Goal: Check status

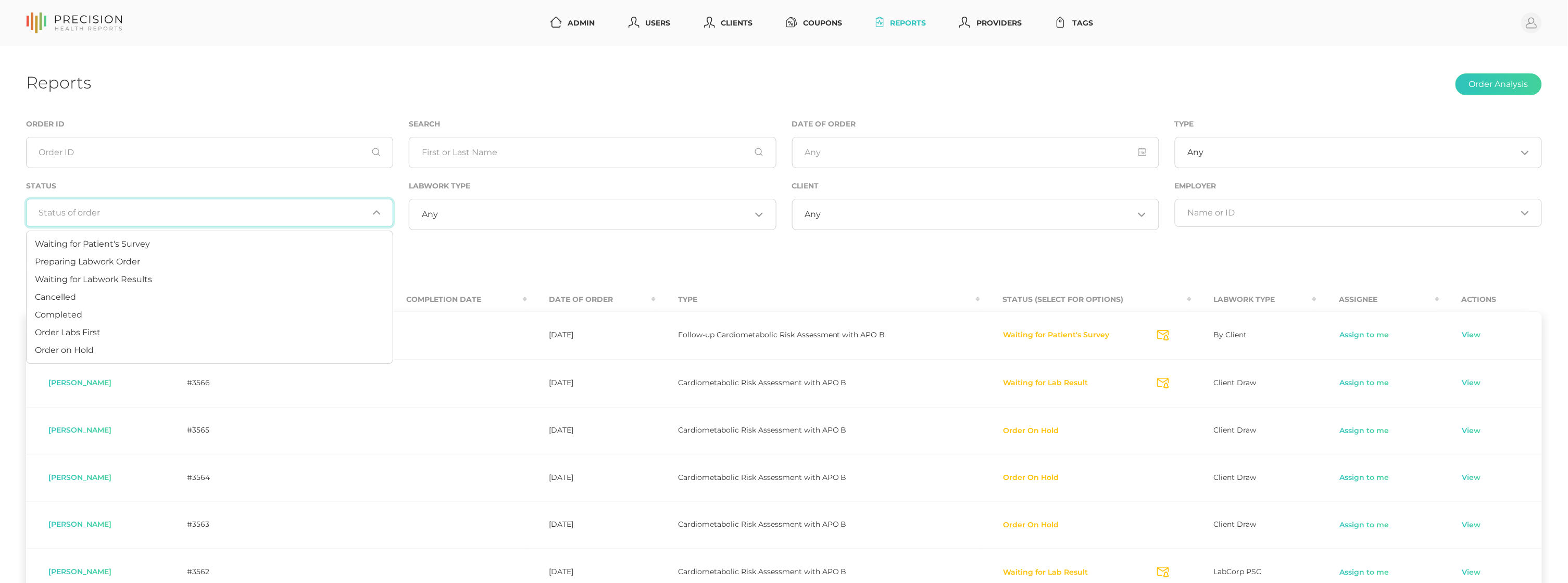
click at [332, 214] on input "Search for option" at bounding box center [203, 212] width 329 height 10
click at [265, 261] on li "Preparing Labwork Order" at bounding box center [209, 262] width 366 height 18
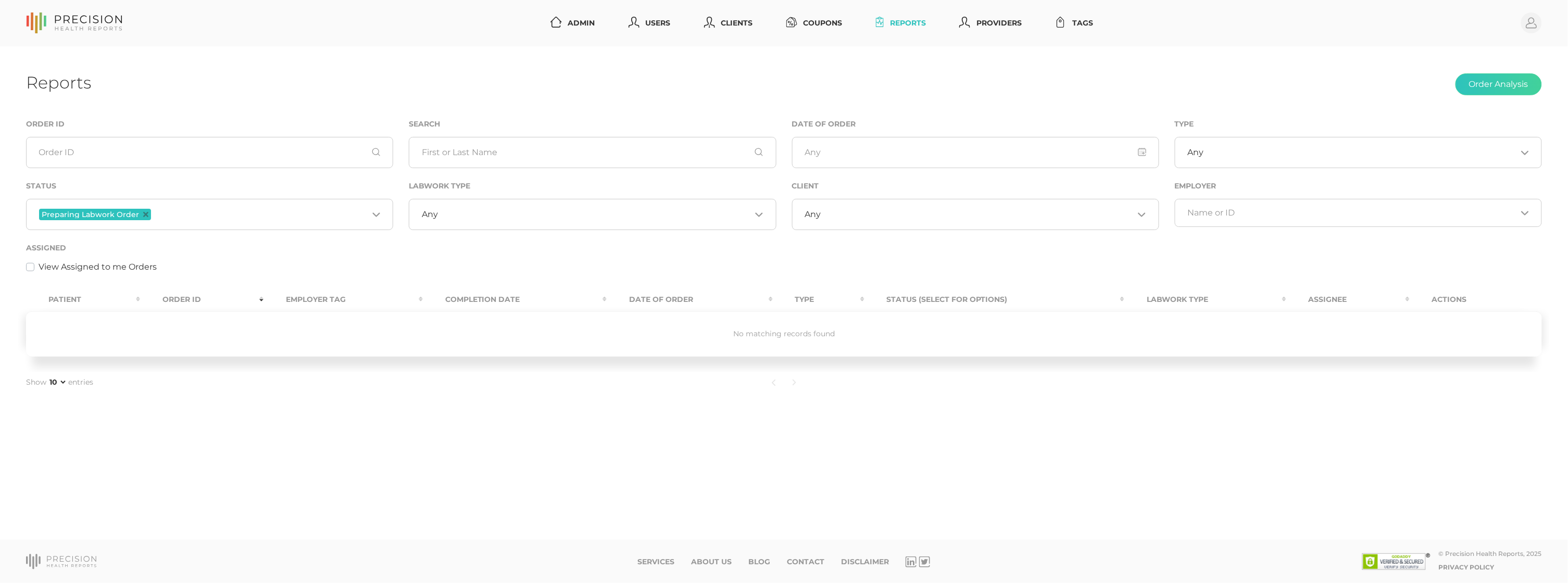
click at [208, 215] on input "Search for option" at bounding box center [261, 214] width 215 height 13
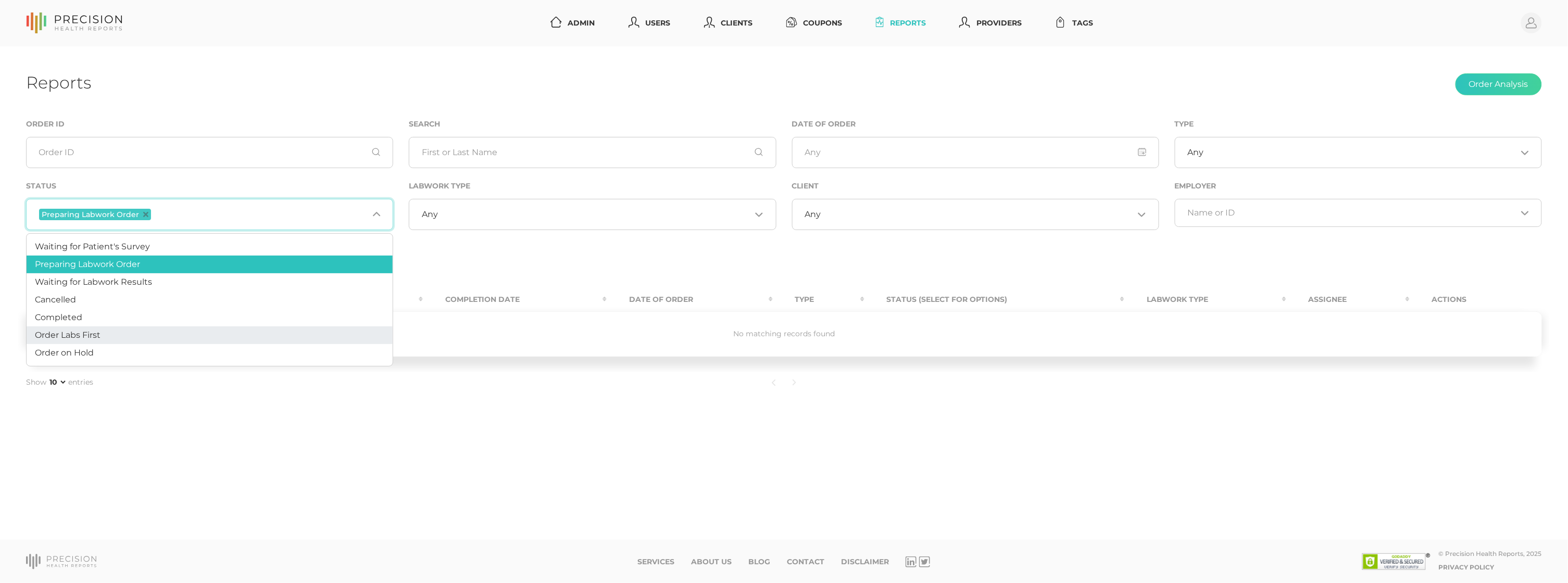
click at [152, 336] on li "Order Labs First" at bounding box center [209, 335] width 366 height 18
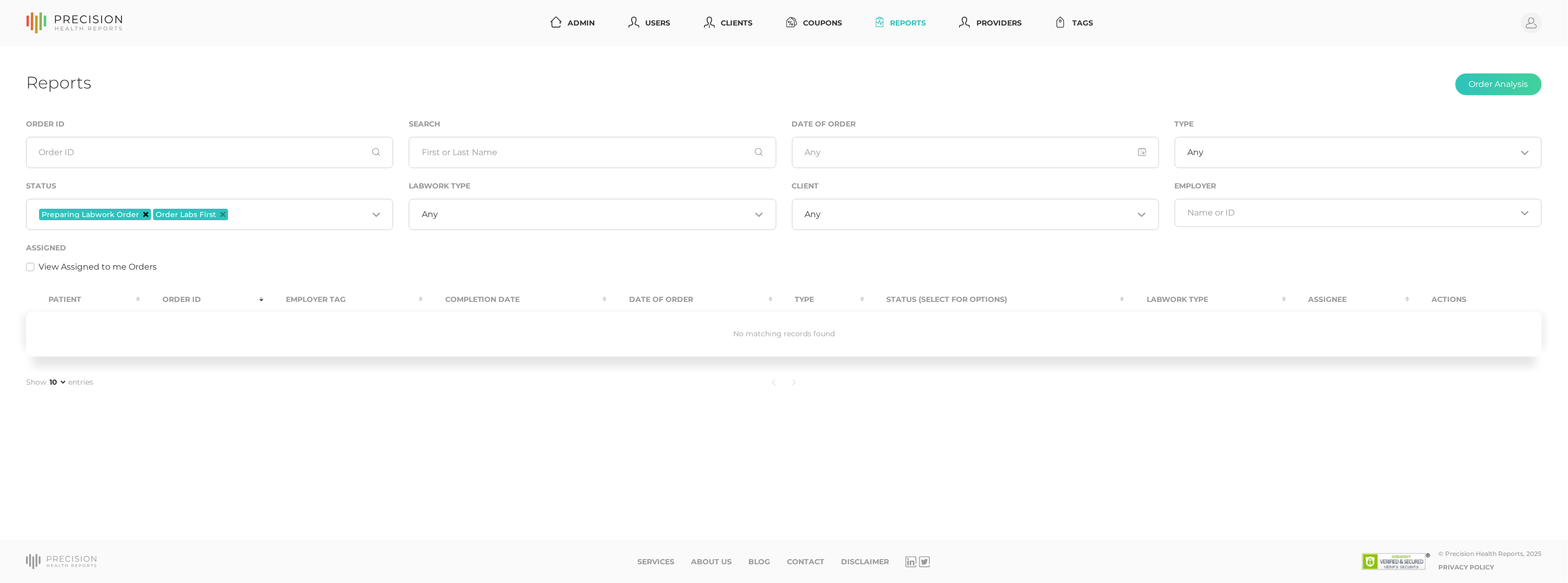
click at [143, 213] on icon "Deselect Preparing Labwork Order" at bounding box center [145, 214] width 5 height 5
click at [103, 212] on span "Order Labs First" at bounding box center [76, 214] width 75 height 12
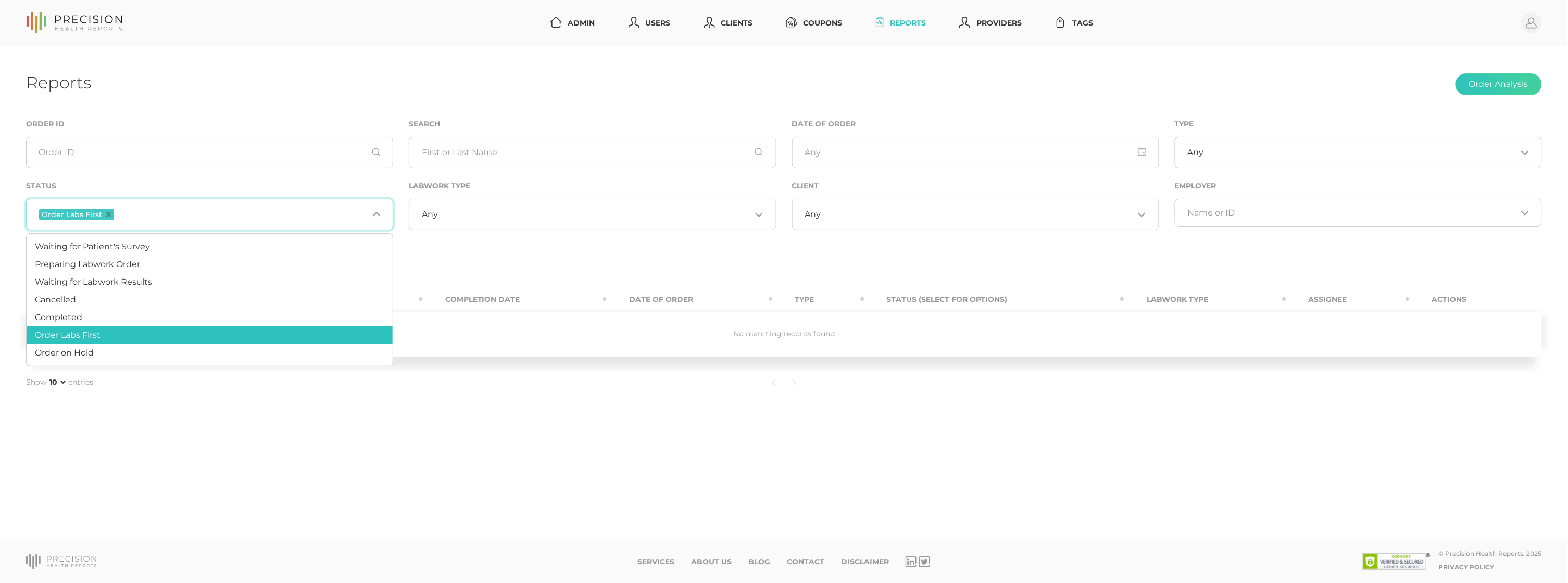
click at [105, 217] on span "Order Labs First" at bounding box center [76, 214] width 75 height 12
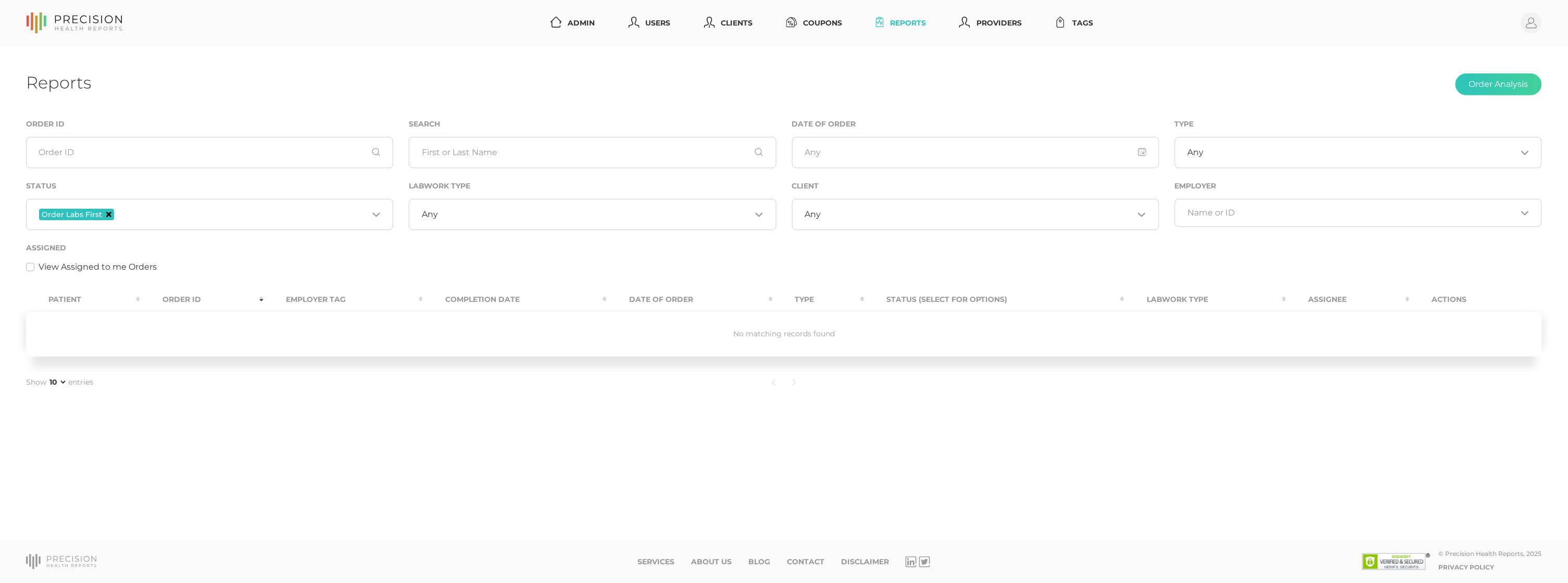
click at [108, 214] on icon "Deselect Order Labs First" at bounding box center [109, 214] width 5 height 5
click at [131, 213] on input "Search for option" at bounding box center [203, 212] width 329 height 10
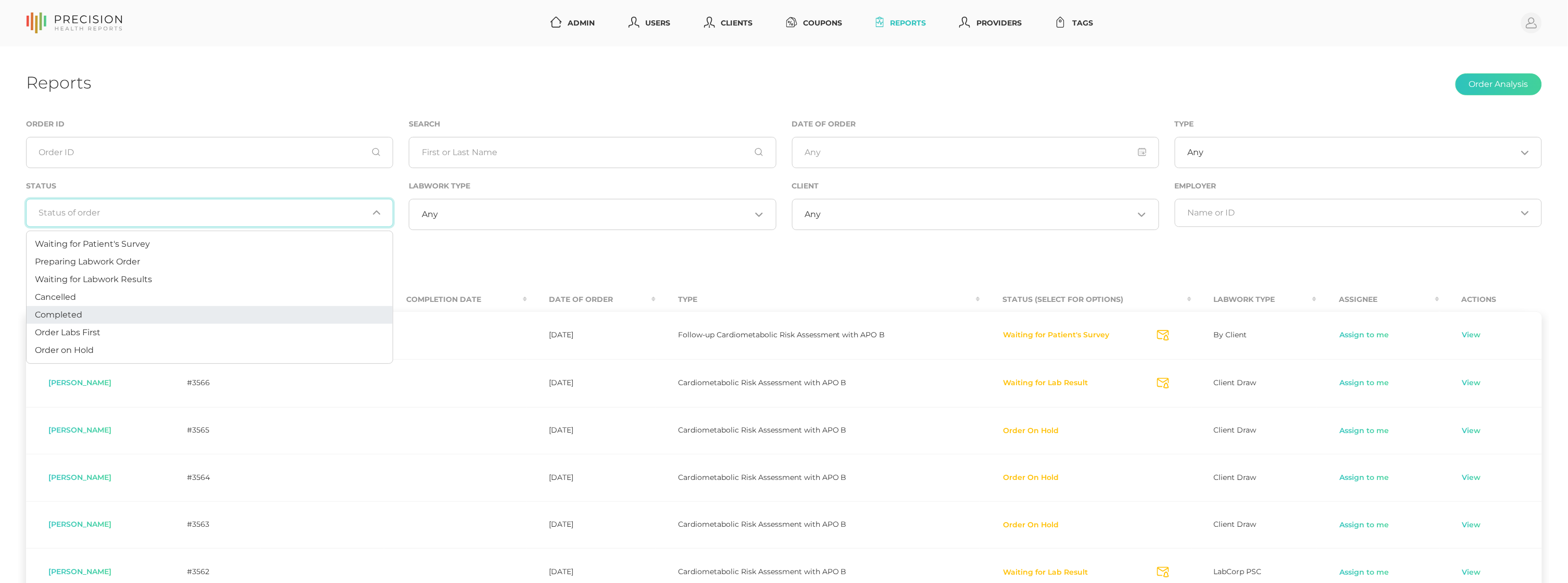
click at [105, 316] on li "Completed" at bounding box center [209, 315] width 366 height 18
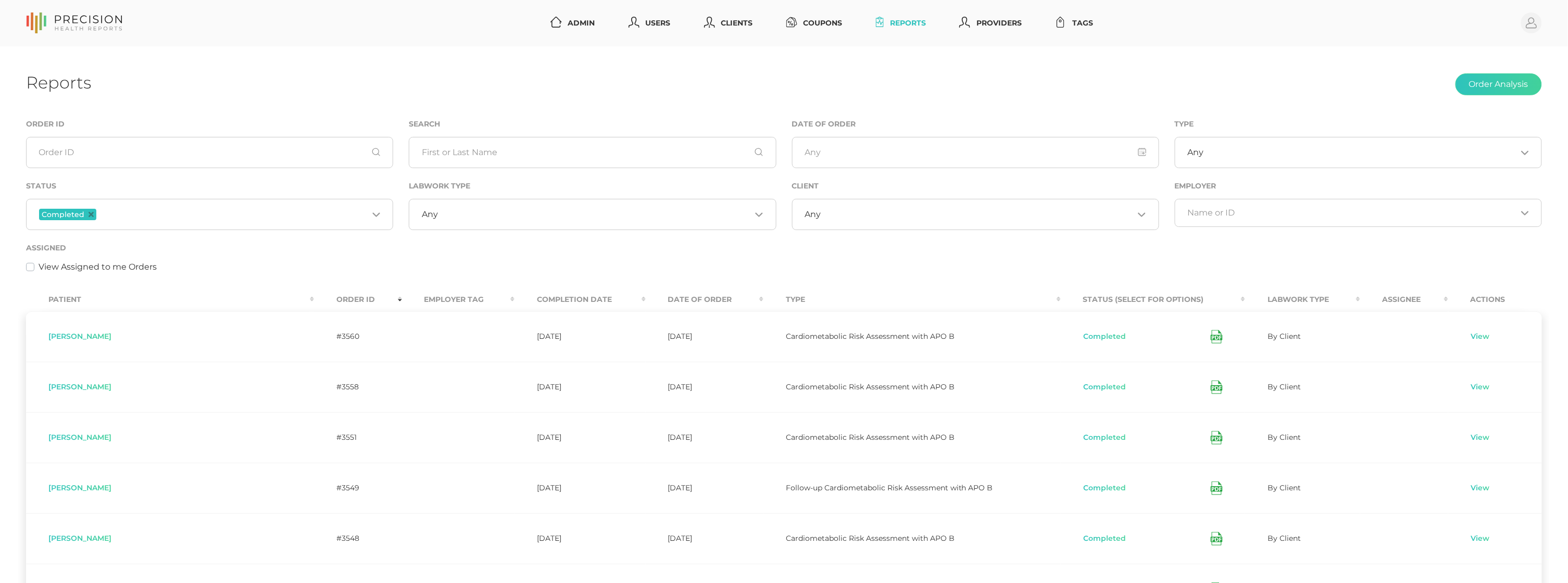
click at [514, 294] on th "Completion Date" at bounding box center [579, 299] width 131 height 23
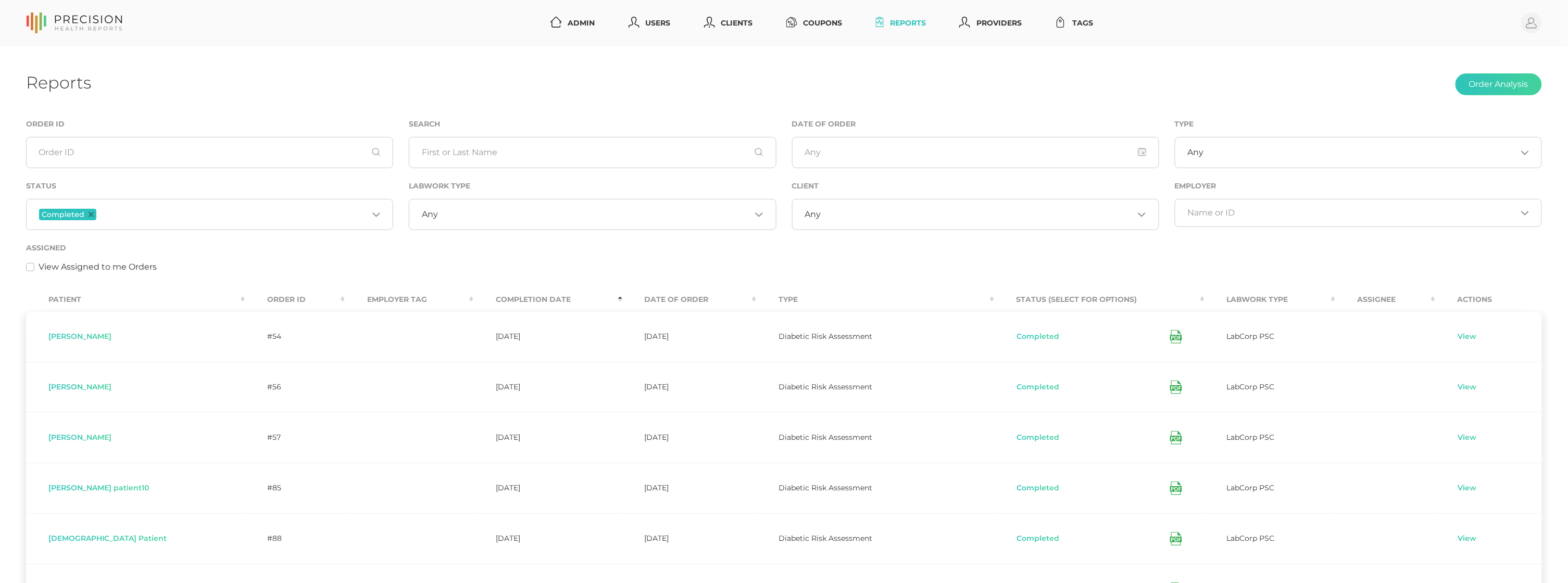
click at [481, 294] on th "Completion Date" at bounding box center [548, 299] width 149 height 23
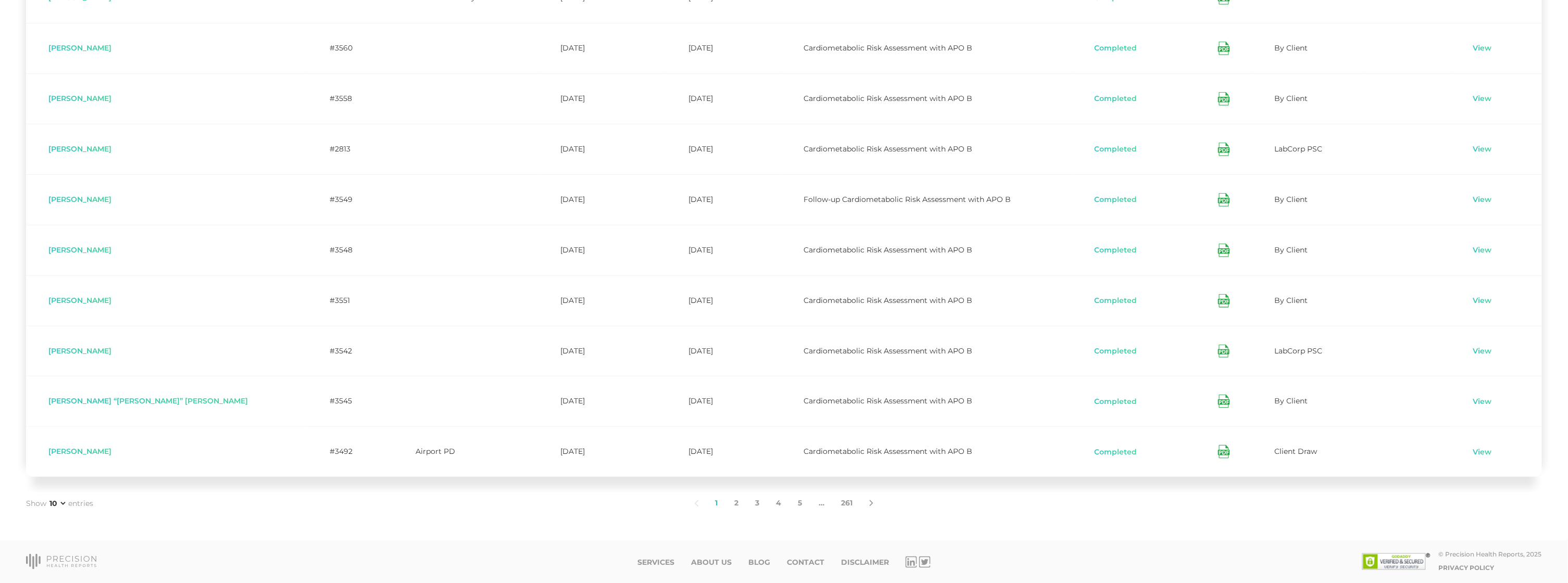
scroll to position [338, 0]
click at [755, 504] on link "3" at bounding box center [758, 504] width 21 height 22
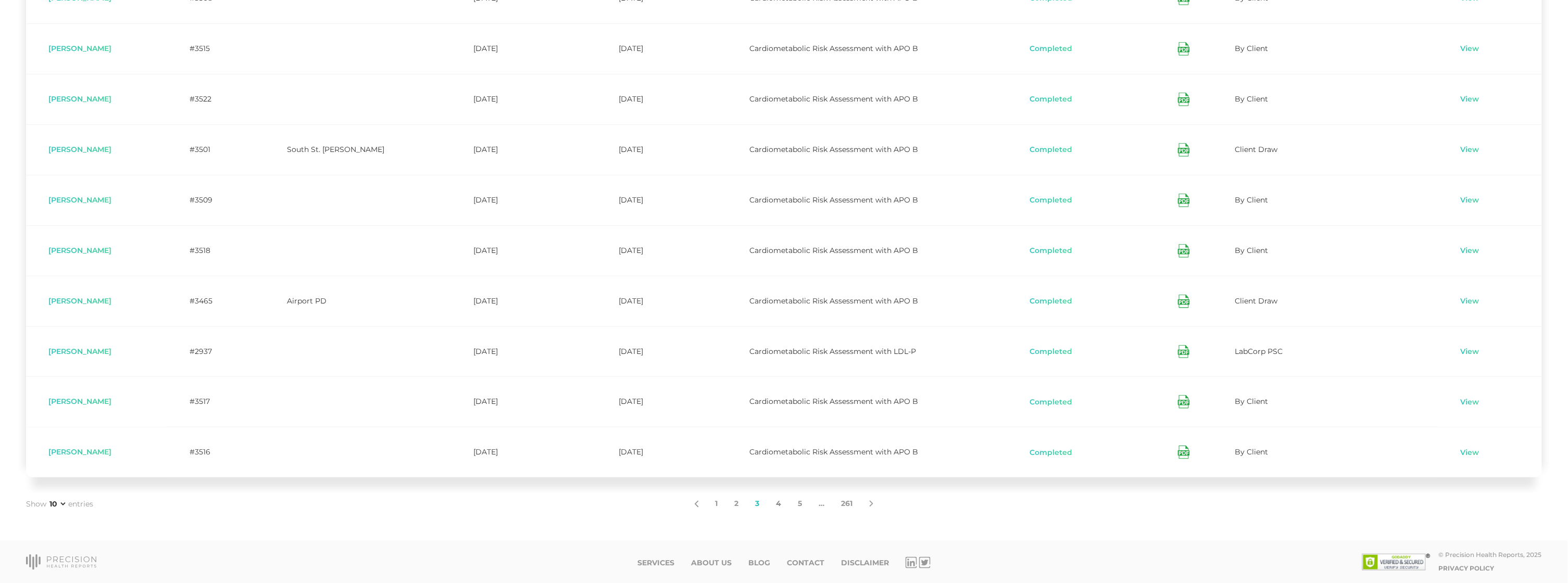
click at [779, 504] on link "4" at bounding box center [779, 504] width 22 height 22
